Goal: Information Seeking & Learning: Learn about a topic

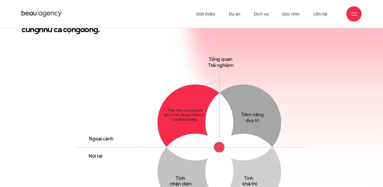
scroll to position [228, 0]
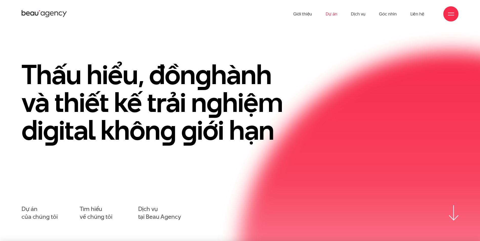
click at [336, 13] on link "Dự án" at bounding box center [332, 14] width 12 height 28
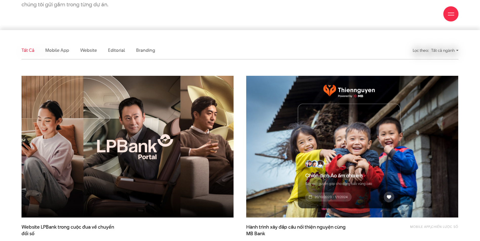
scroll to position [152, 0]
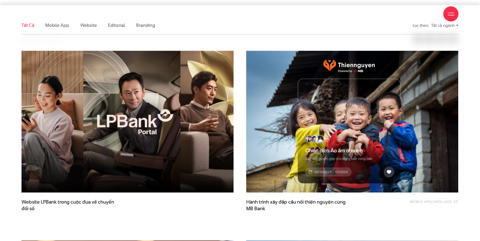
click at [140, 120] on img at bounding box center [127, 122] width 233 height 156
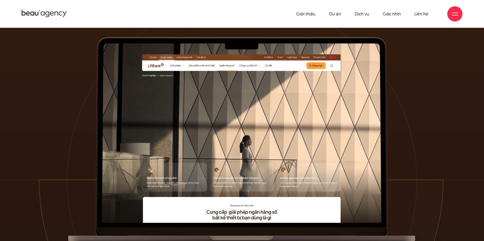
scroll to position [278, 0]
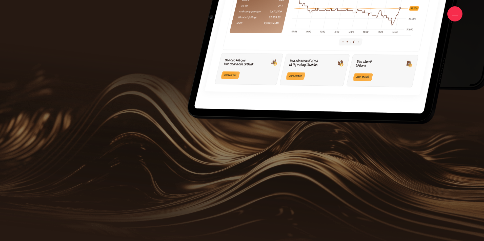
click at [450, 15] on div at bounding box center [454, 13] width 15 height 15
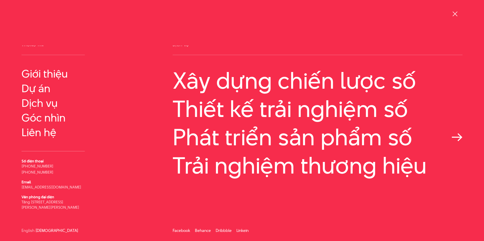
scroll to position [0, 0]
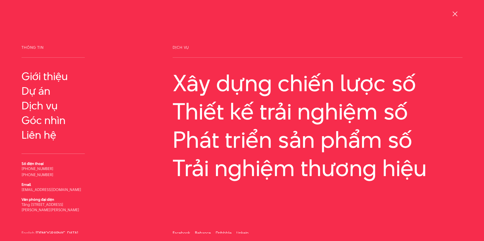
click at [457, 13] on div at bounding box center [455, 14] width 6 height 6
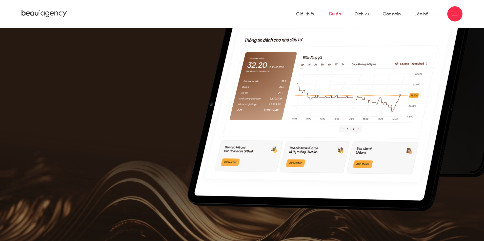
click at [335, 15] on link "Dự án" at bounding box center [335, 14] width 12 height 28
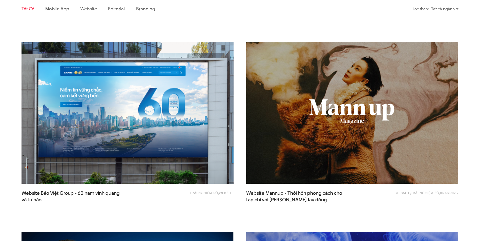
scroll to position [557, 0]
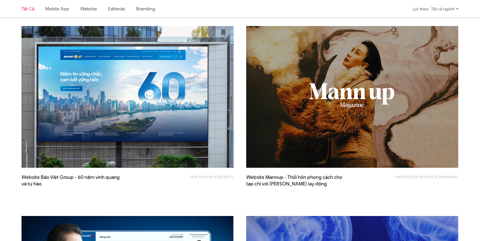
click at [137, 125] on img at bounding box center [127, 97] width 233 height 156
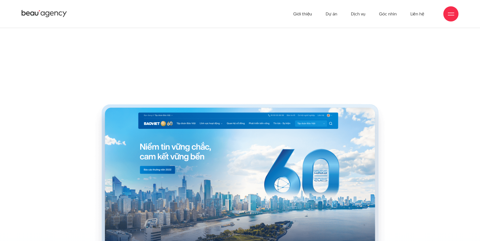
scroll to position [1814, 0]
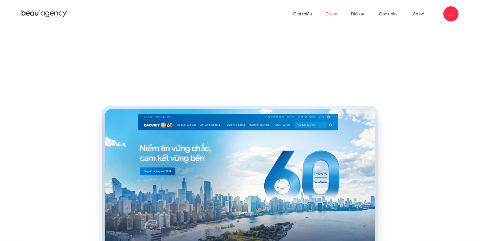
click at [332, 16] on link "Dự án" at bounding box center [332, 14] width 12 height 28
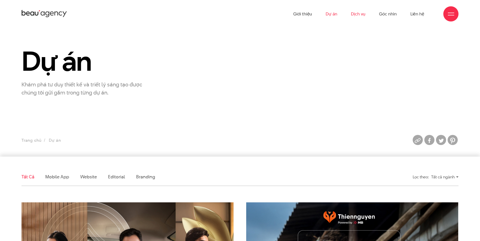
click at [360, 16] on link "Dịch vụ" at bounding box center [358, 14] width 14 height 28
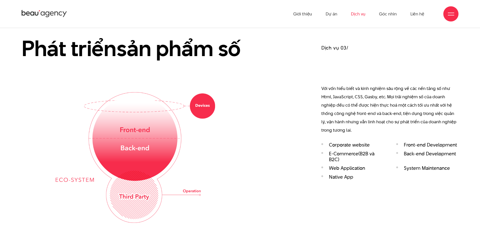
scroll to position [835, 0]
